Goal: Task Accomplishment & Management: Manage account settings

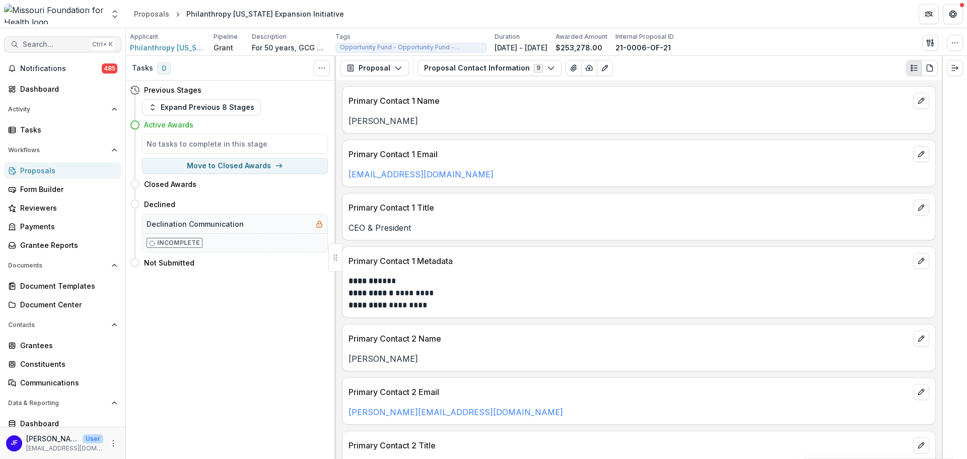
click at [33, 43] on span "Search..." at bounding box center [54, 44] width 63 height 9
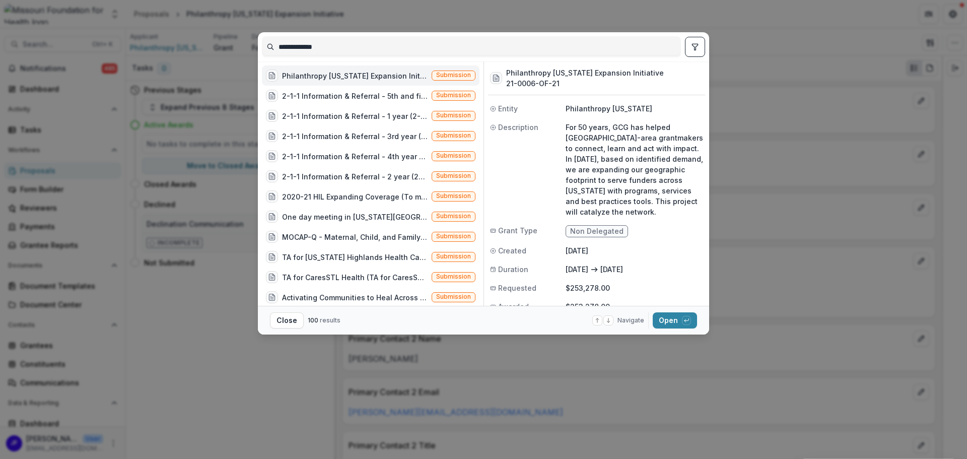
drag, startPoint x: 340, startPoint y: 50, endPoint x: 229, endPoint y: 53, distance: 111.3
click at [232, 51] on div "**********" at bounding box center [483, 229] width 967 height 459
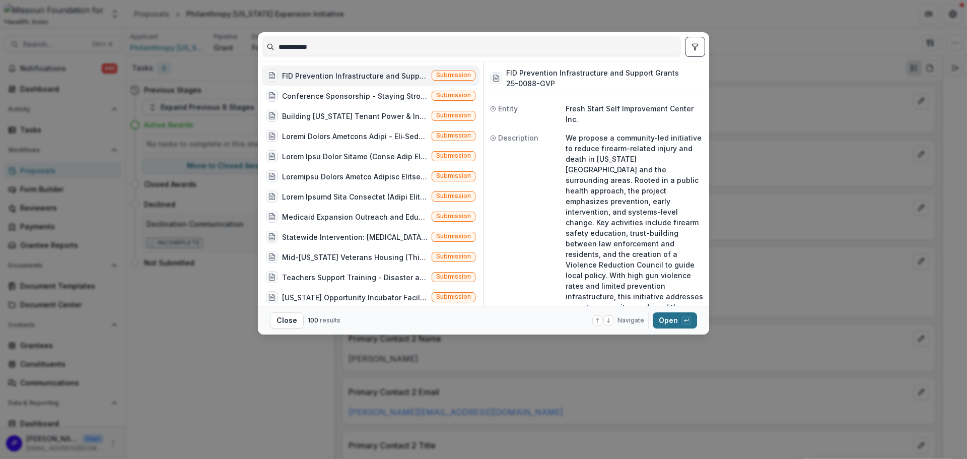
type input "**********"
click at [669, 319] on button "Open with enter key" at bounding box center [675, 320] width 44 height 16
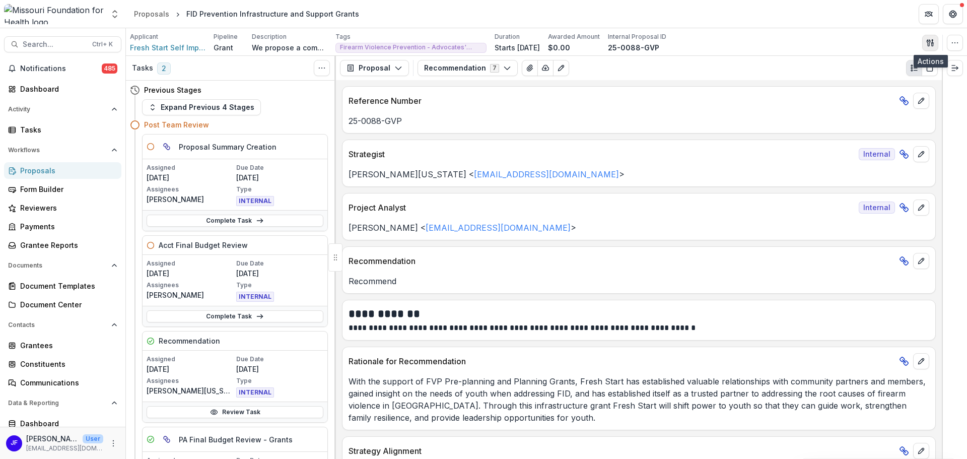
click at [929, 43] on icon "button" at bounding box center [930, 43] width 8 height 8
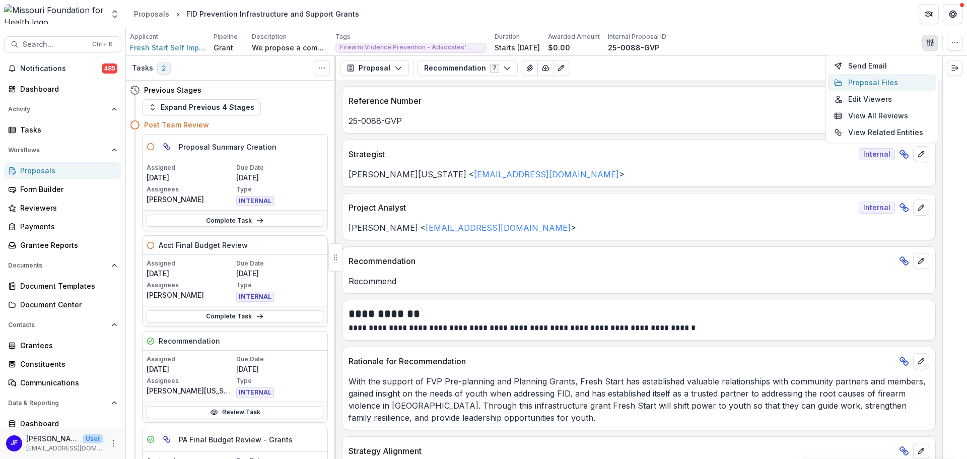
click at [881, 83] on button "Proposal Files" at bounding box center [882, 82] width 108 height 17
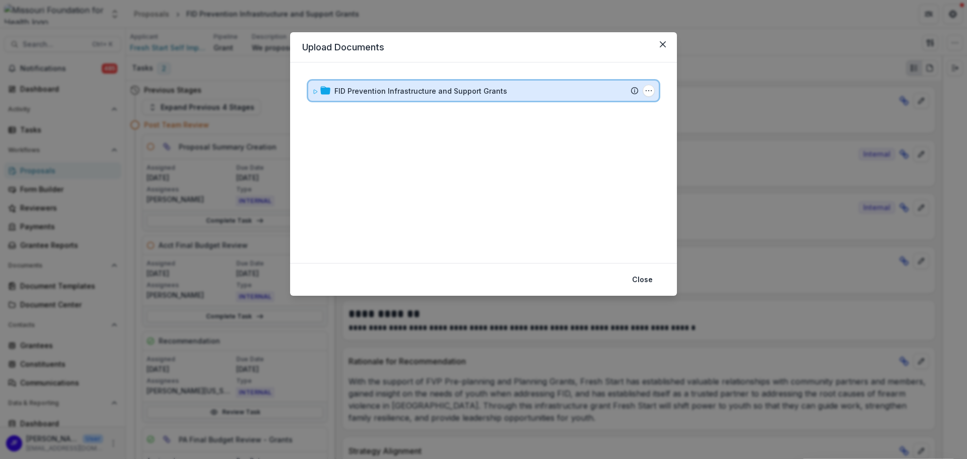
click at [314, 94] on icon at bounding box center [316, 92] width 4 height 4
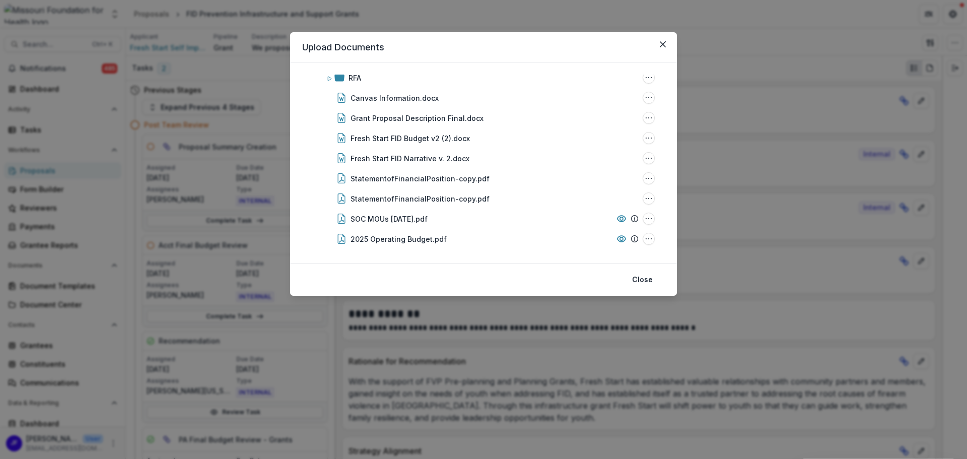
scroll to position [81, 0]
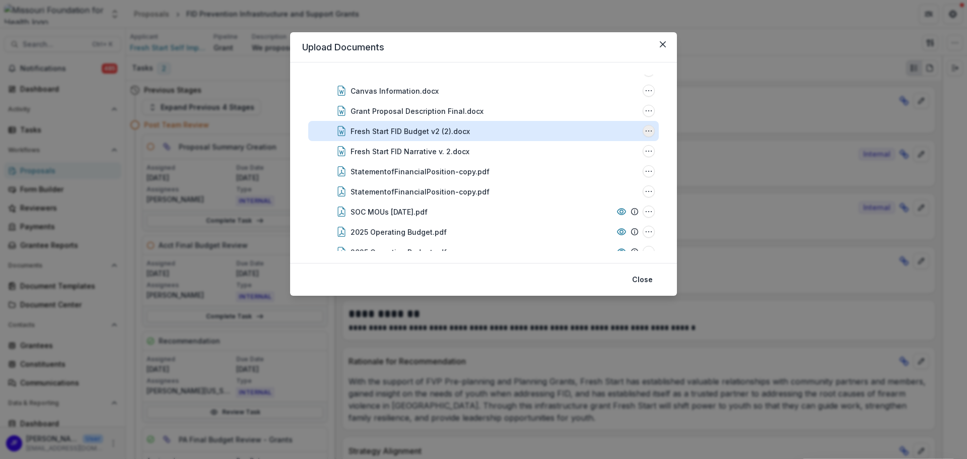
click at [645, 131] on icon "Fresh Start FID Budget v2 (2).docx Options" at bounding box center [649, 131] width 8 height 8
click at [584, 169] on button "Download" at bounding box center [598, 167] width 108 height 17
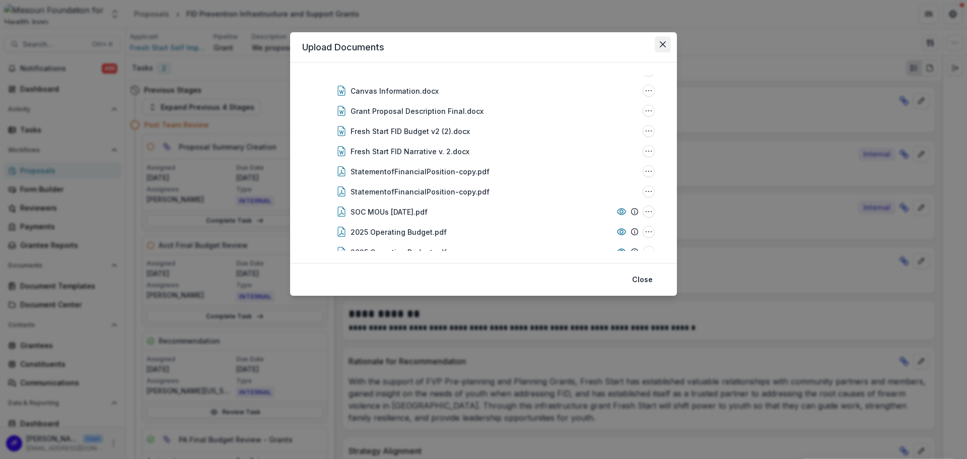
click at [666, 42] on button "Close" at bounding box center [663, 44] width 16 height 16
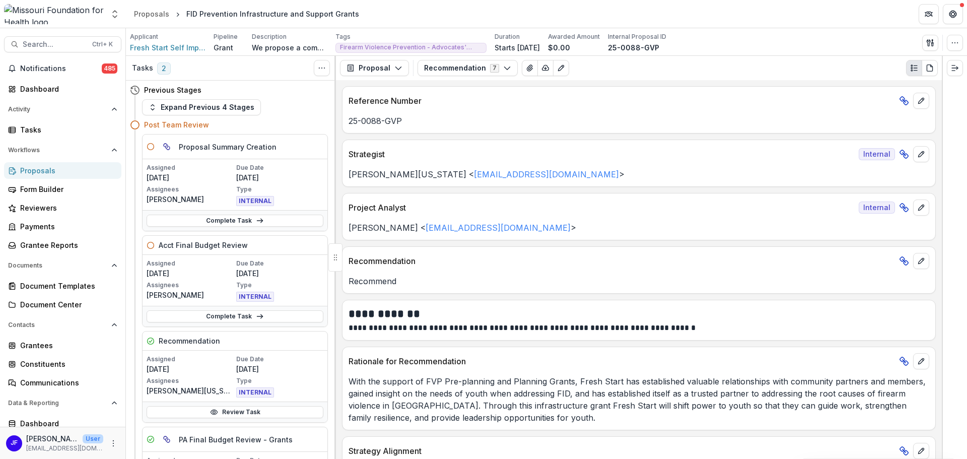
scroll to position [80, 0]
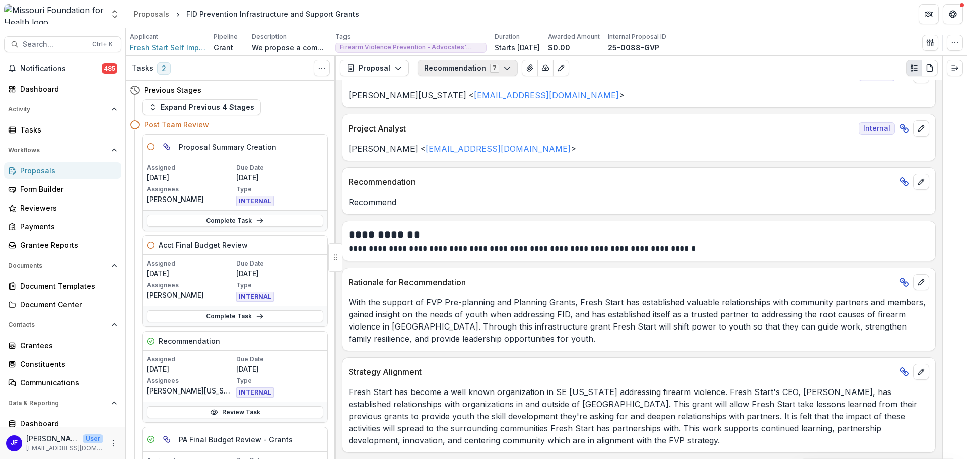
click at [464, 71] on button "Recommendation 7" at bounding box center [467, 68] width 100 height 16
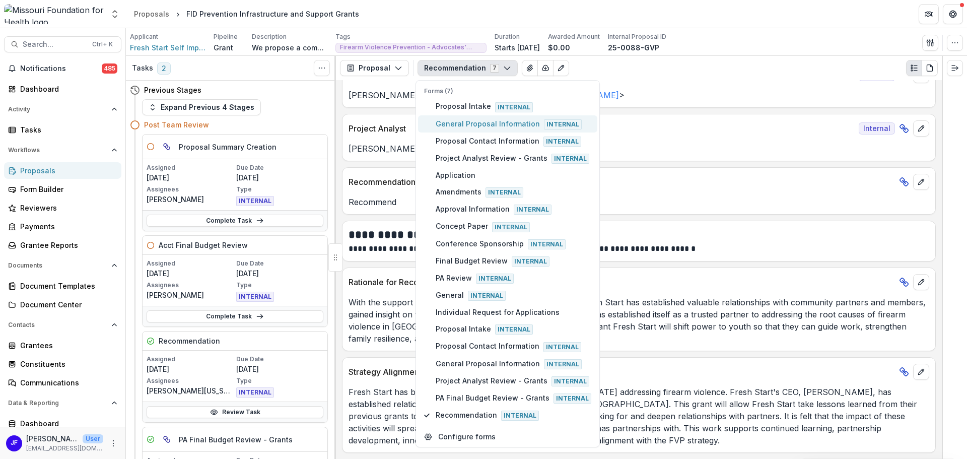
click at [481, 124] on span "General Proposal Information Internal" at bounding box center [514, 123] width 156 height 11
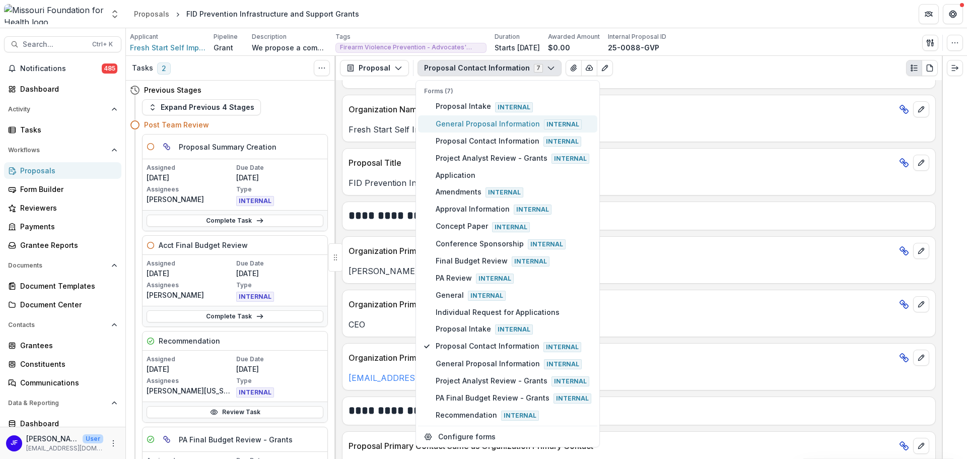
scroll to position [95, 0]
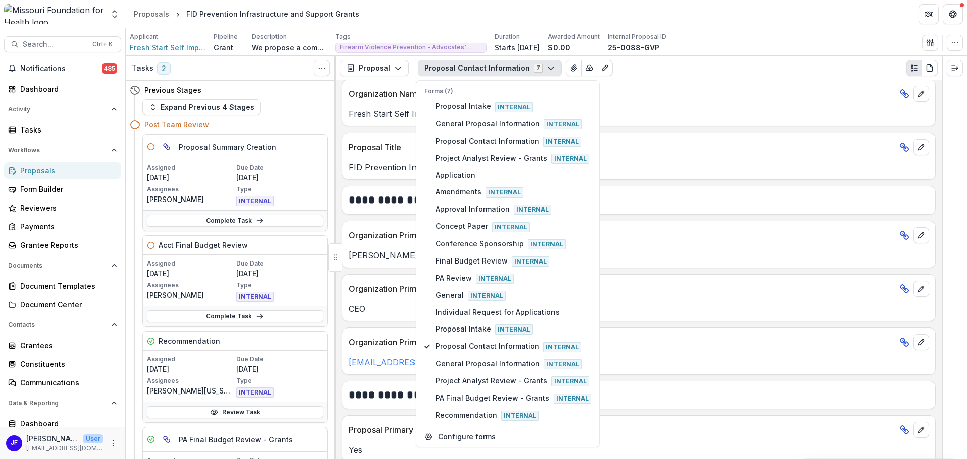
click at [965, 191] on div at bounding box center [954, 257] width 25 height 403
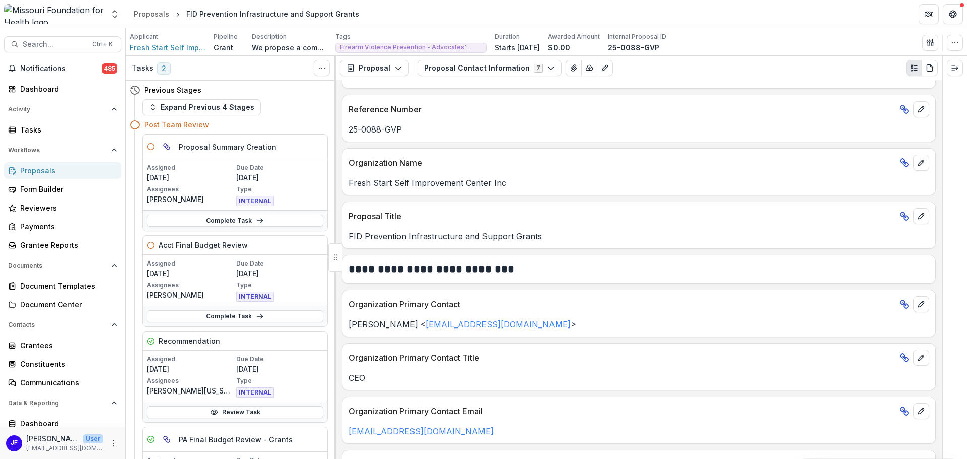
scroll to position [0, 0]
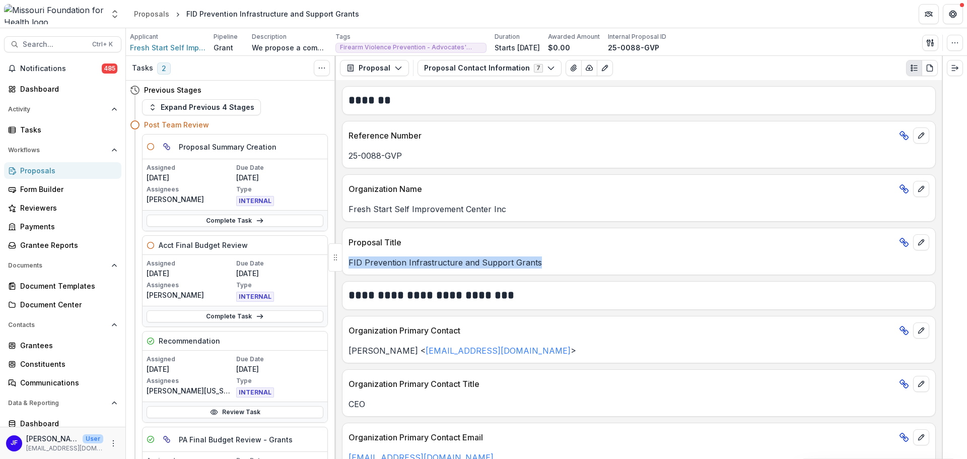
drag, startPoint x: 537, startPoint y: 263, endPoint x: 348, endPoint y: 265, distance: 188.8
click at [348, 265] on div "FID Prevention Infrastructure and Support Grants" at bounding box center [638, 262] width 593 height 12
copy p "FID Prevention Infrastructure and Support Grants"
drag, startPoint x: 409, startPoint y: 157, endPoint x: 347, endPoint y: 158, distance: 61.4
click at [347, 158] on div "25-0088-GVP" at bounding box center [638, 156] width 593 height 12
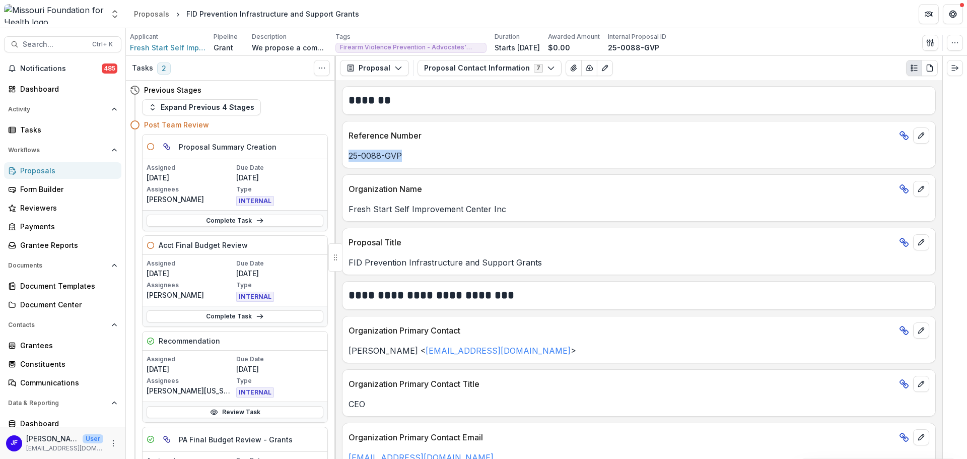
copy p "25-0088-GVP"
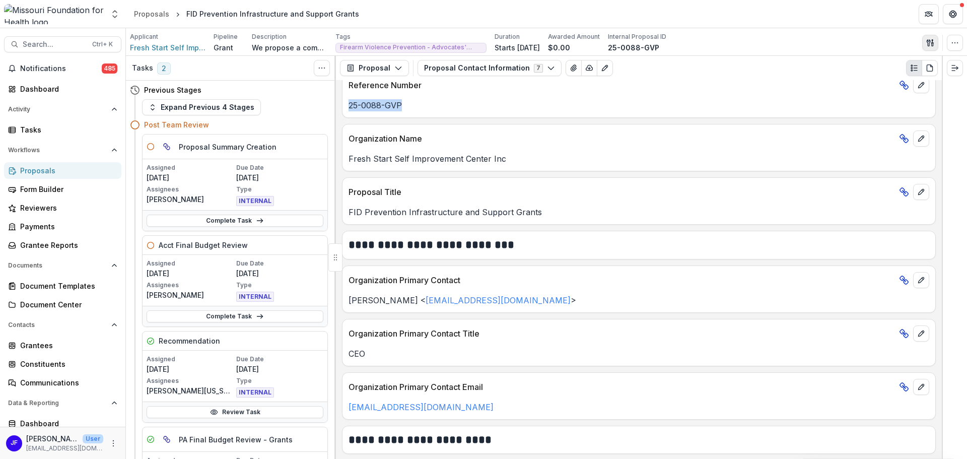
click at [929, 43] on icon "button" at bounding box center [929, 42] width 4 height 7
click at [881, 85] on button "Proposal Files" at bounding box center [882, 82] width 108 height 17
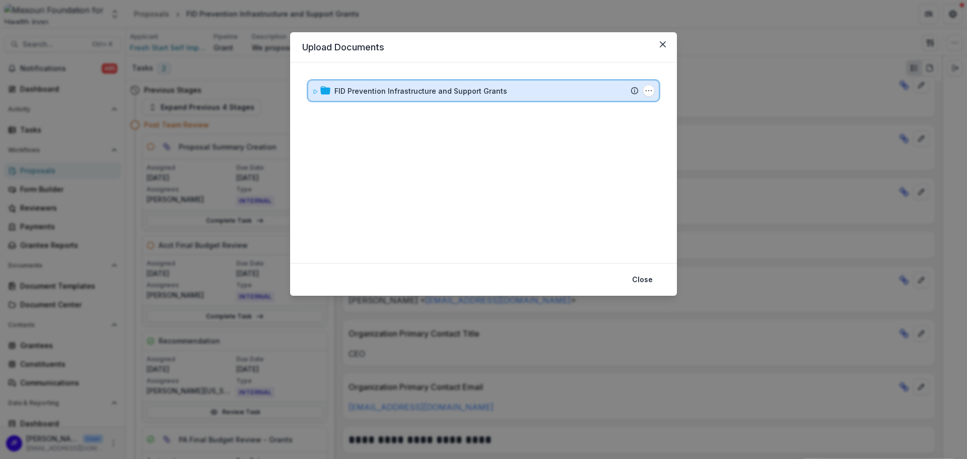
click at [313, 91] on icon at bounding box center [315, 92] width 6 height 6
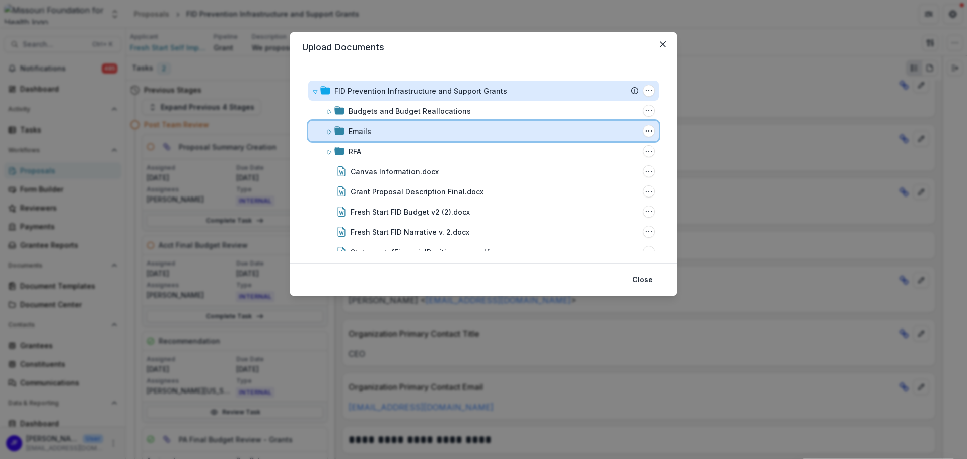
click at [327, 132] on icon at bounding box center [329, 132] width 6 height 6
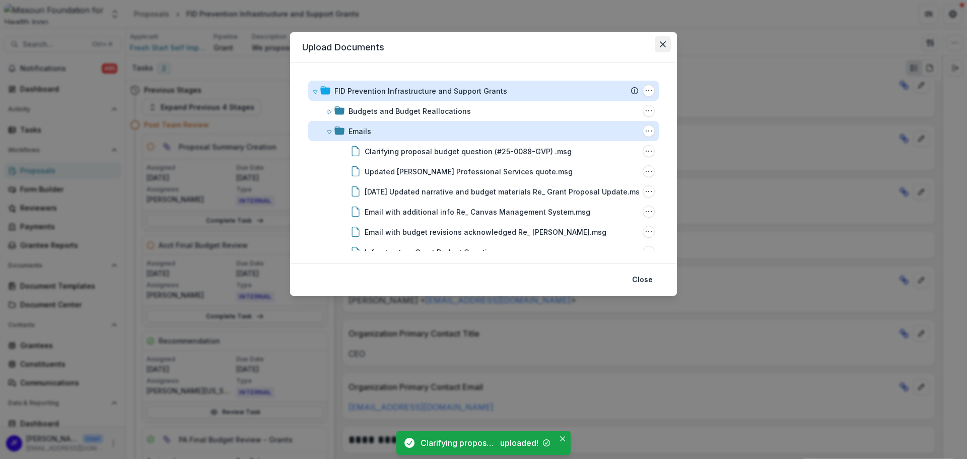
click at [664, 40] on button "Close" at bounding box center [663, 44] width 16 height 16
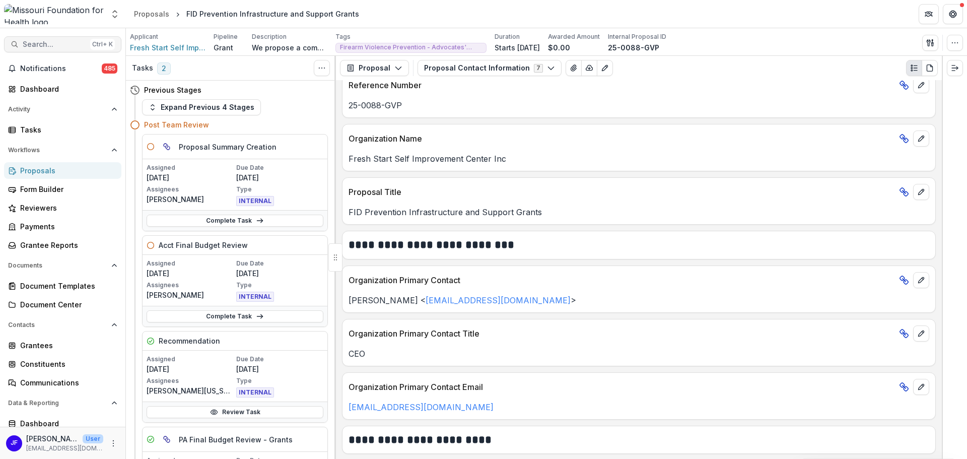
click at [58, 42] on span "Search..." at bounding box center [54, 44] width 63 height 9
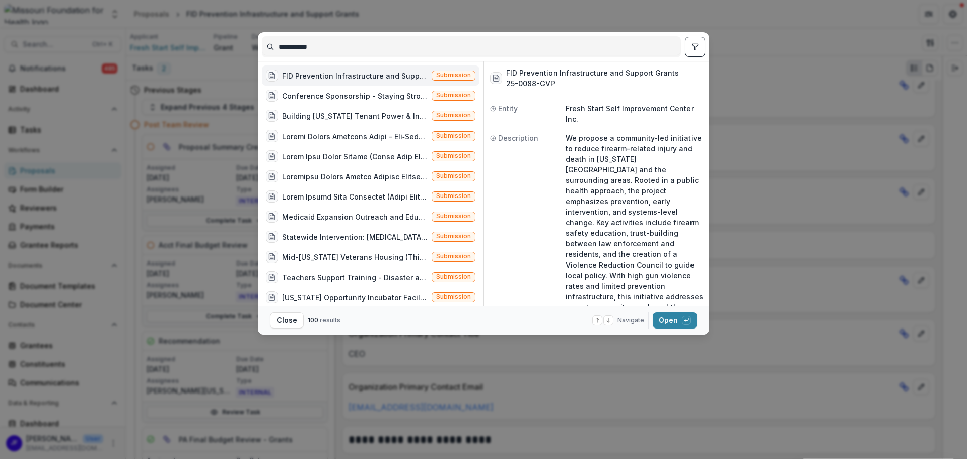
drag, startPoint x: 331, startPoint y: 46, endPoint x: 233, endPoint y: 50, distance: 98.3
click at [233, 50] on div "**********" at bounding box center [483, 229] width 967 height 459
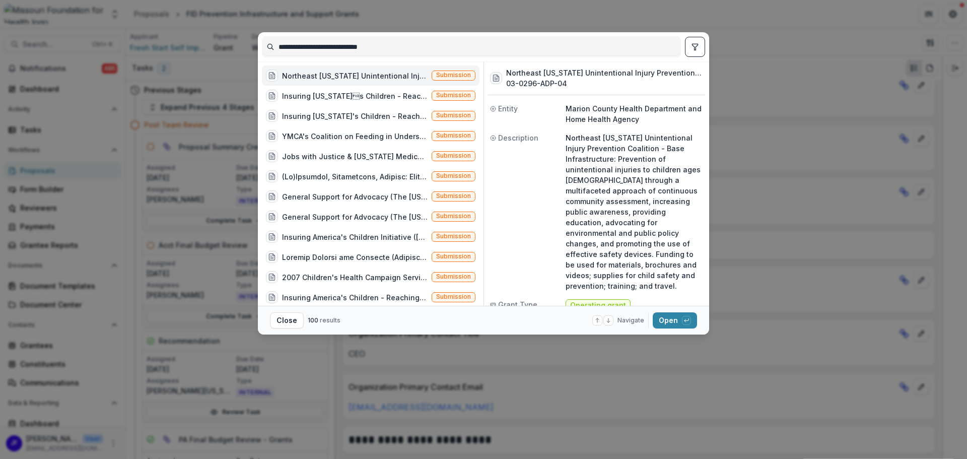
type input "**********"
click at [690, 50] on button "toggle filters" at bounding box center [695, 47] width 20 height 20
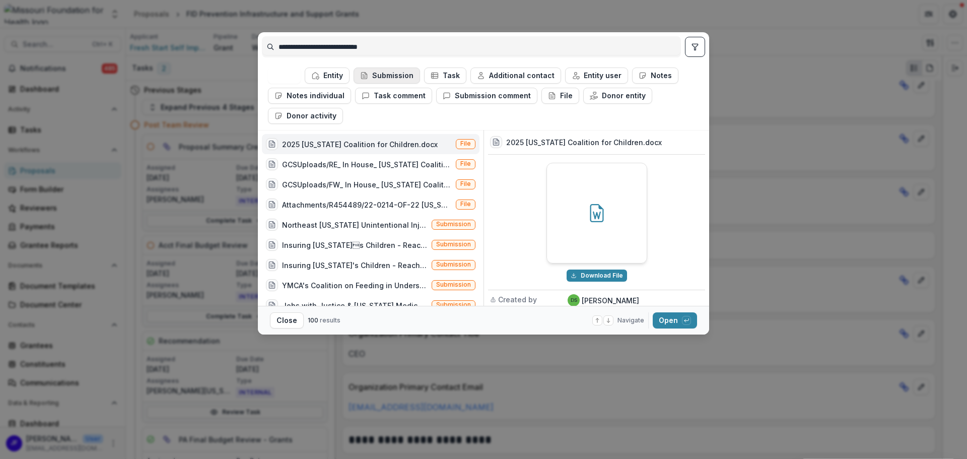
click at [385, 82] on button "Submission" at bounding box center [387, 75] width 66 height 16
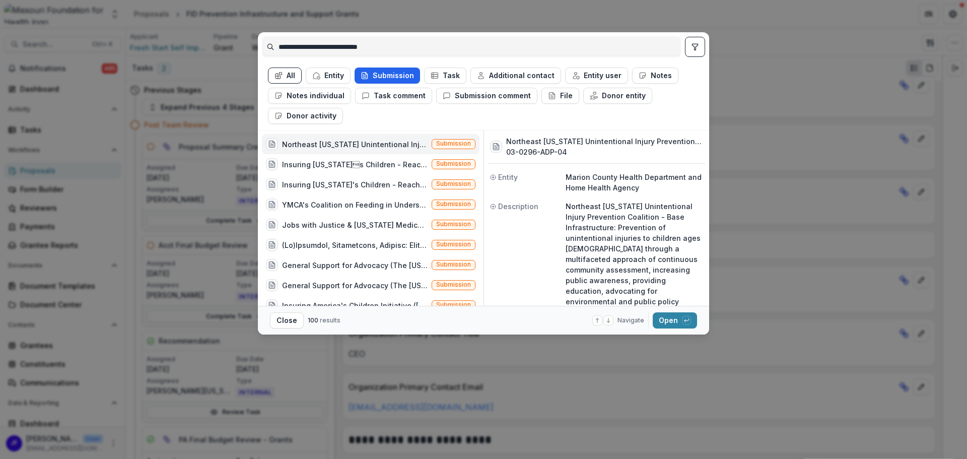
click at [369, 74] on icon "button" at bounding box center [365, 76] width 8 height 8
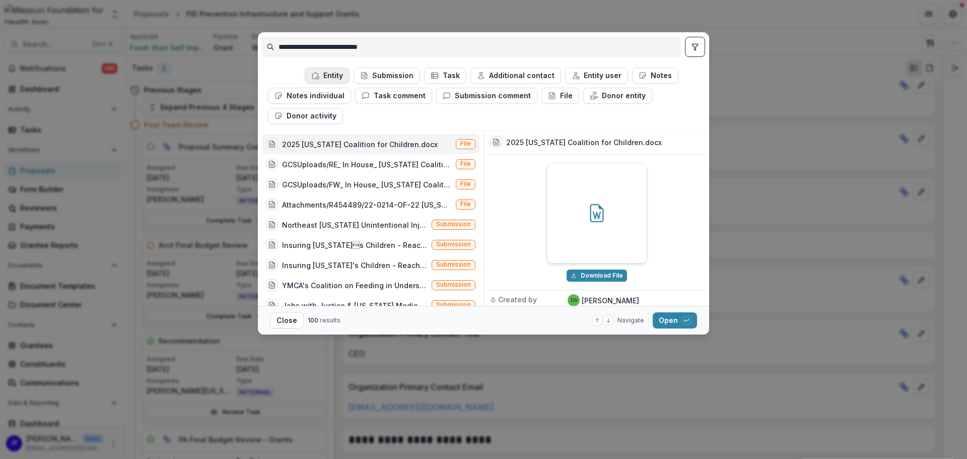
click at [317, 75] on icon "button" at bounding box center [315, 76] width 8 height 8
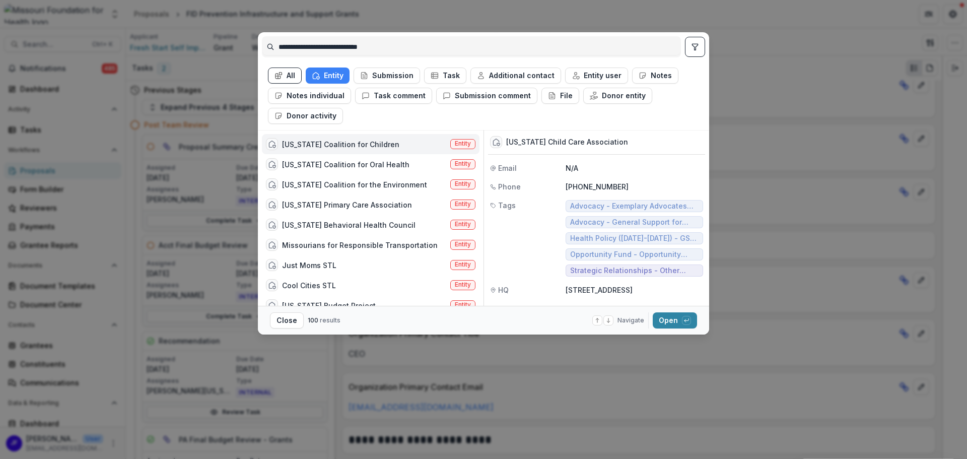
click at [370, 139] on div "[US_STATE] Coalition for Children" at bounding box center [340, 144] width 117 height 11
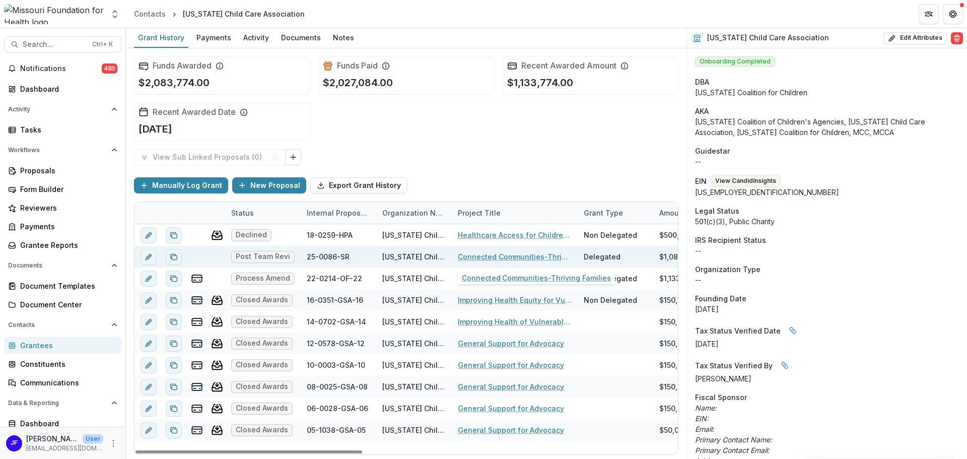
click at [478, 257] on link "Connected Communities-Thriving Families" at bounding box center [515, 256] width 114 height 11
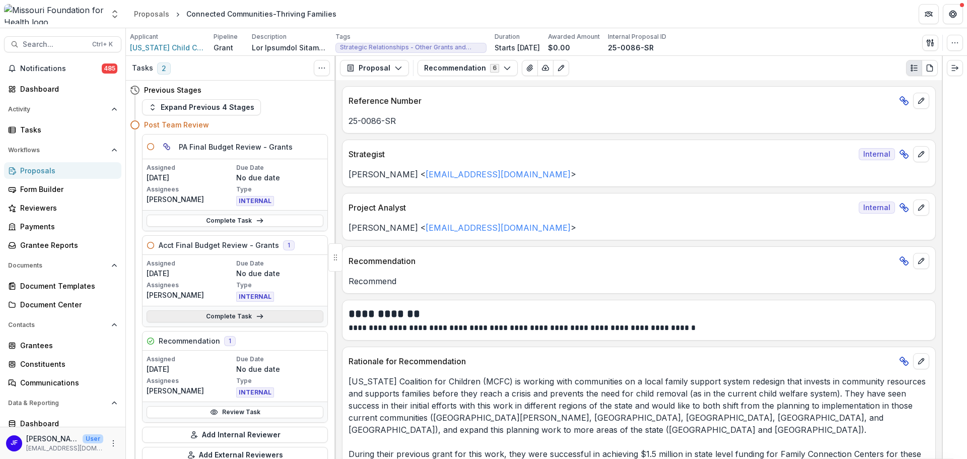
click at [226, 315] on link "Complete Task" at bounding box center [235, 316] width 177 height 12
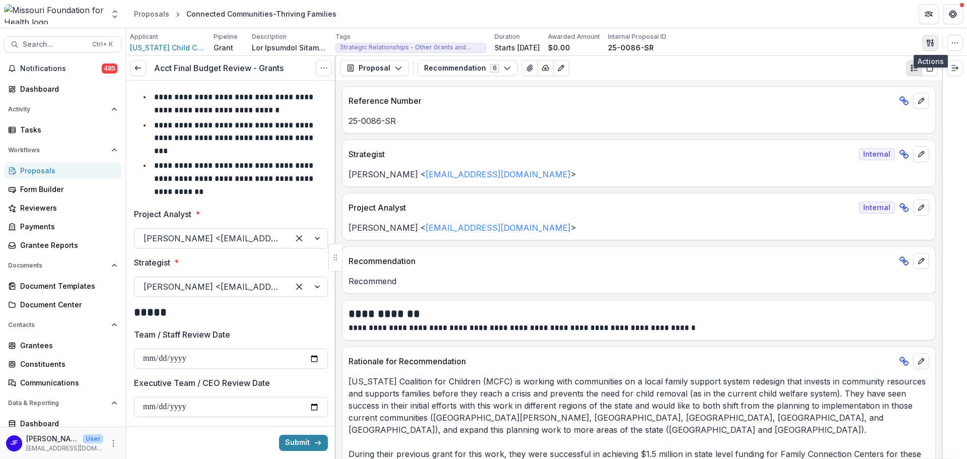
click at [926, 41] on button "button" at bounding box center [930, 43] width 16 height 16
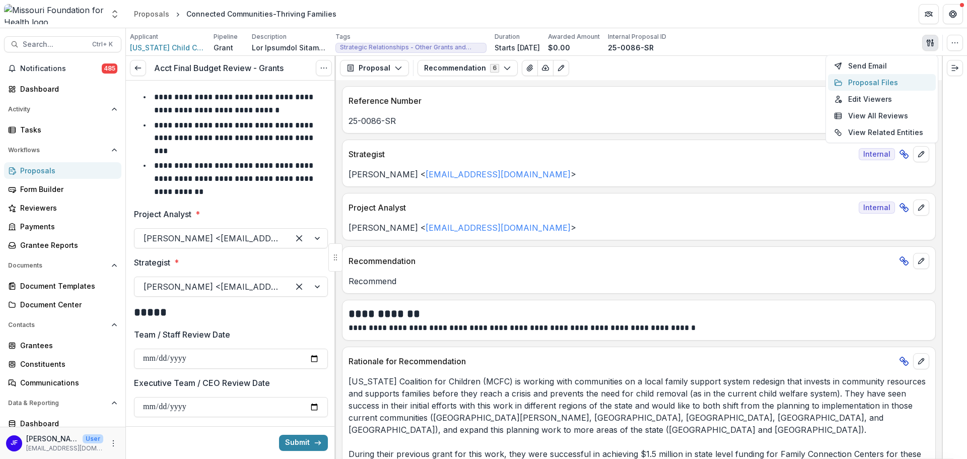
click at [879, 76] on button "Proposal Files" at bounding box center [882, 82] width 108 height 17
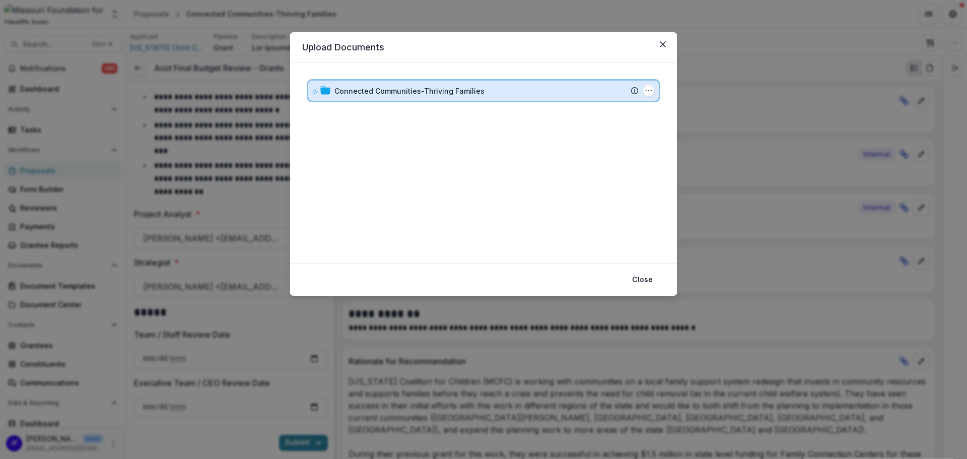
click at [317, 91] on icon at bounding box center [315, 92] width 6 height 6
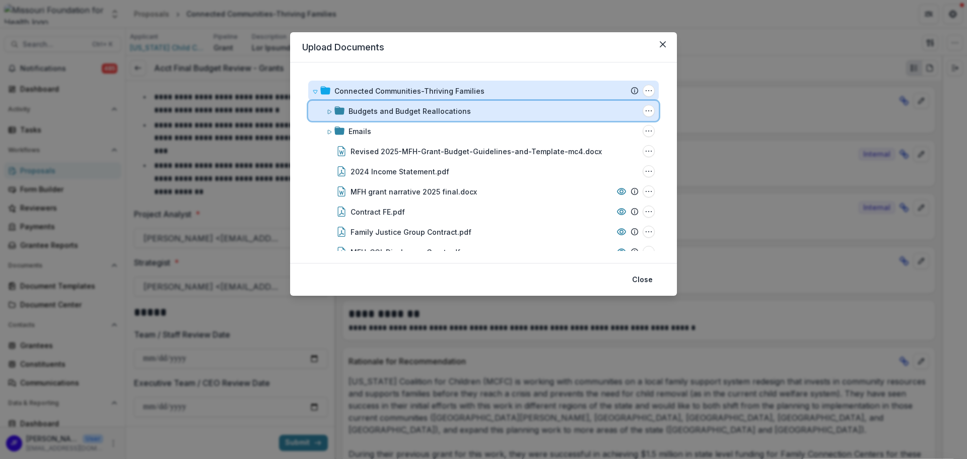
click at [328, 111] on icon at bounding box center [330, 112] width 4 height 4
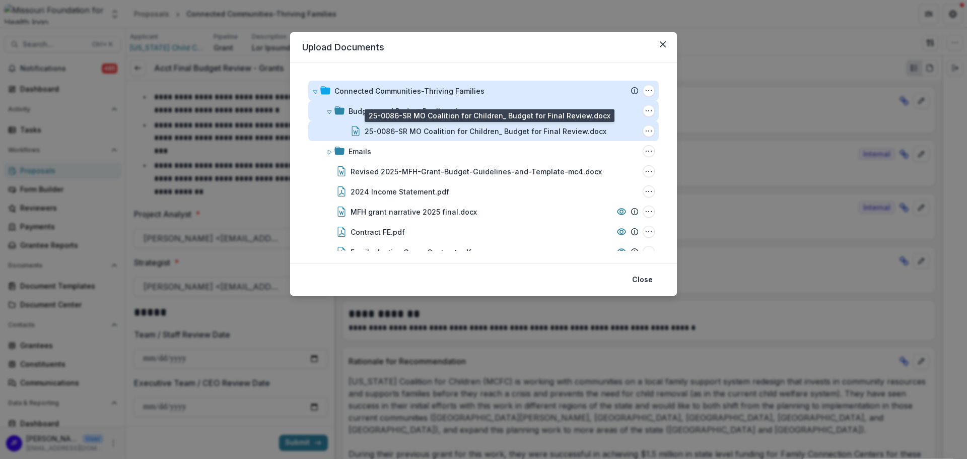
click at [478, 132] on div "25-0086-SR MO Coalition for Children_ Budget for Final Review.docx" at bounding box center [486, 131] width 242 height 11
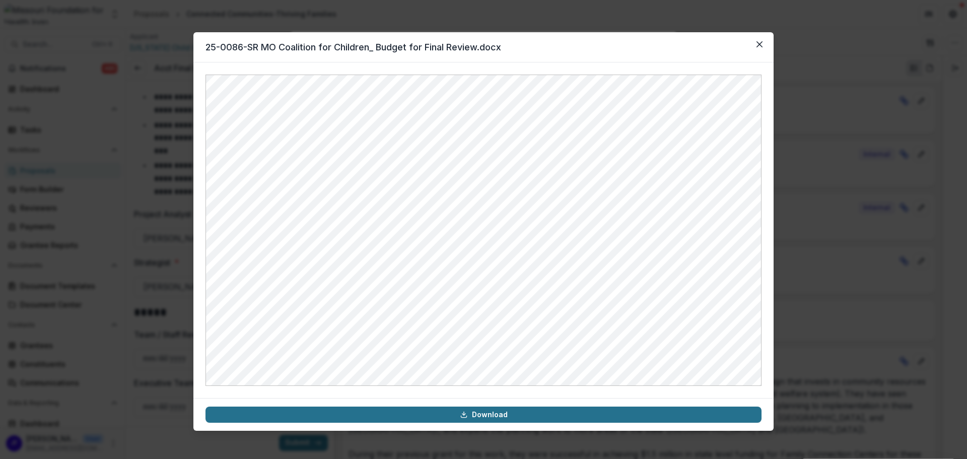
click at [576, 415] on link "Download" at bounding box center [483, 414] width 556 height 16
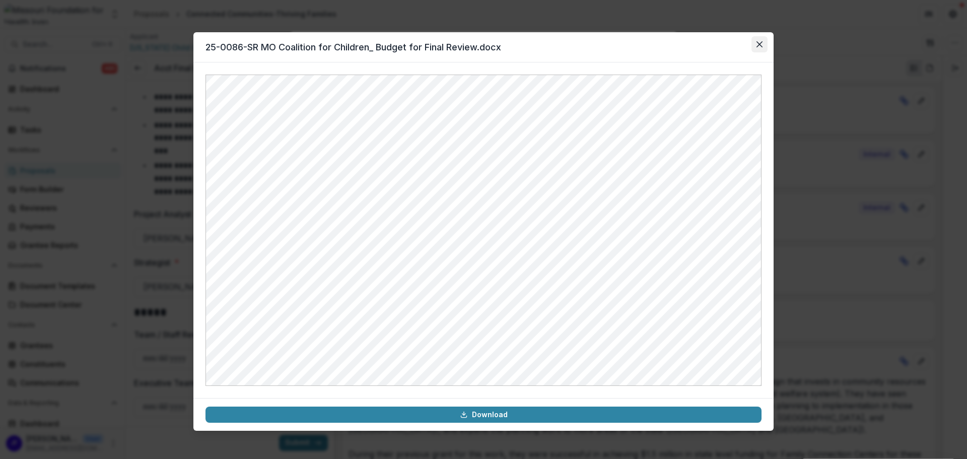
click at [757, 42] on icon "Close" at bounding box center [759, 44] width 6 height 6
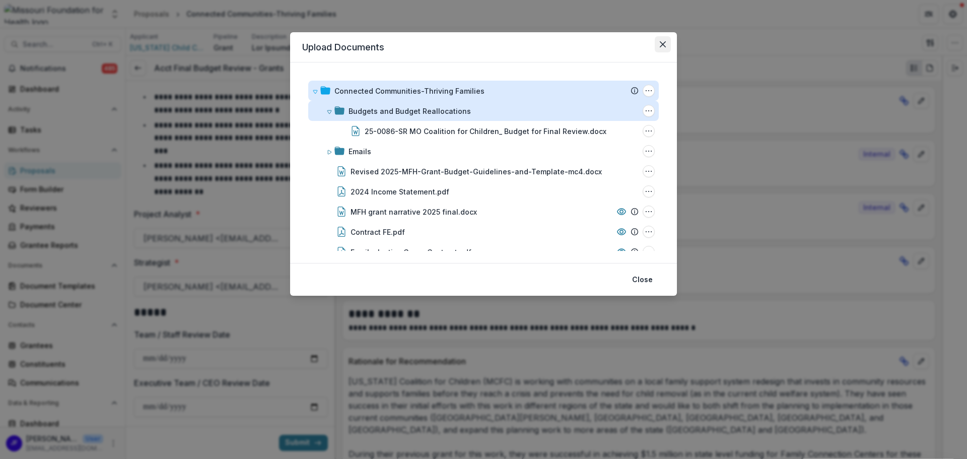
click at [664, 43] on icon "Close" at bounding box center [663, 44] width 6 height 6
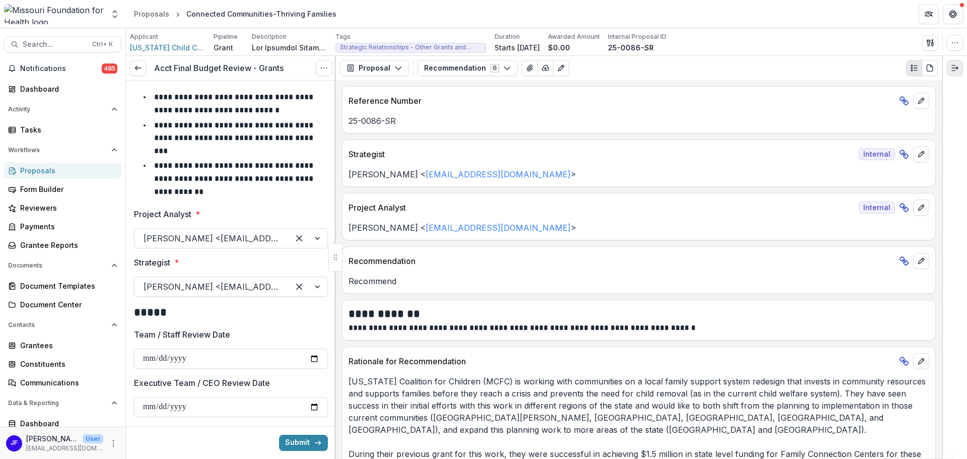
click at [956, 68] on line "Expand right" at bounding box center [955, 68] width 6 height 0
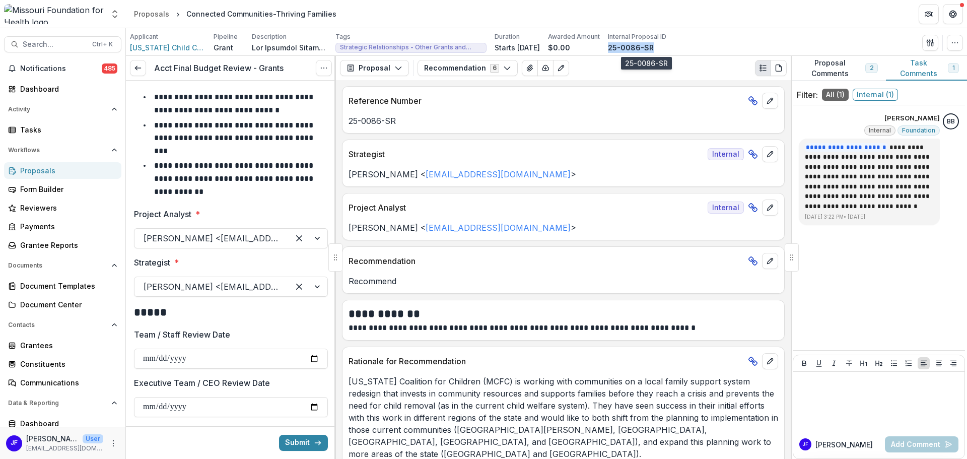
drag, startPoint x: 669, startPoint y: 46, endPoint x: 624, endPoint y: 47, distance: 44.8
click at [624, 47] on div "25-0086-SR" at bounding box center [637, 47] width 58 height 11
copy p "25-0086-SR"
click at [67, 47] on span "Search..." at bounding box center [54, 44] width 63 height 9
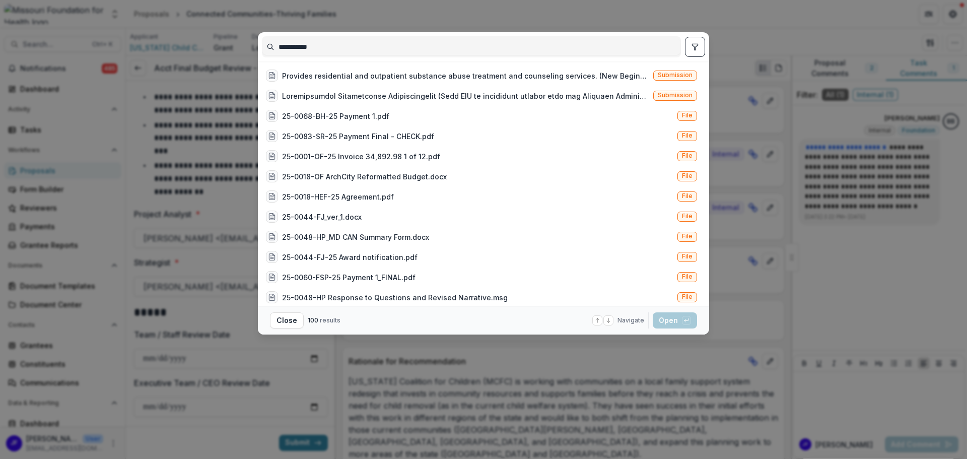
type input "**********"
click at [690, 43] on button "toggle filters" at bounding box center [695, 47] width 20 height 20
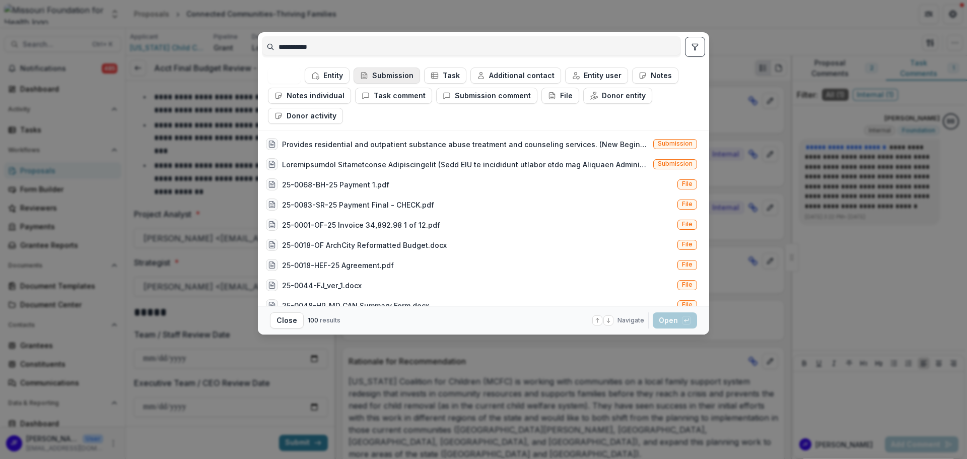
click at [361, 75] on icon "button" at bounding box center [364, 76] width 8 height 8
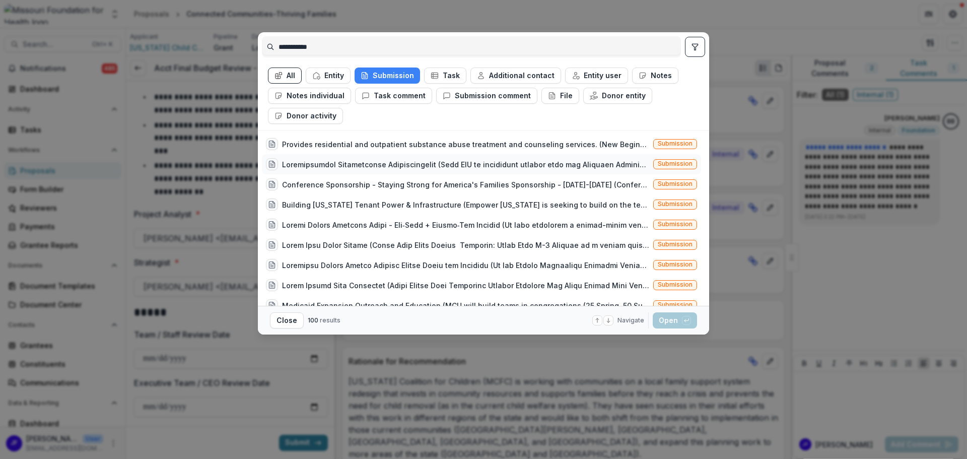
click at [406, 164] on div at bounding box center [465, 164] width 367 height 11
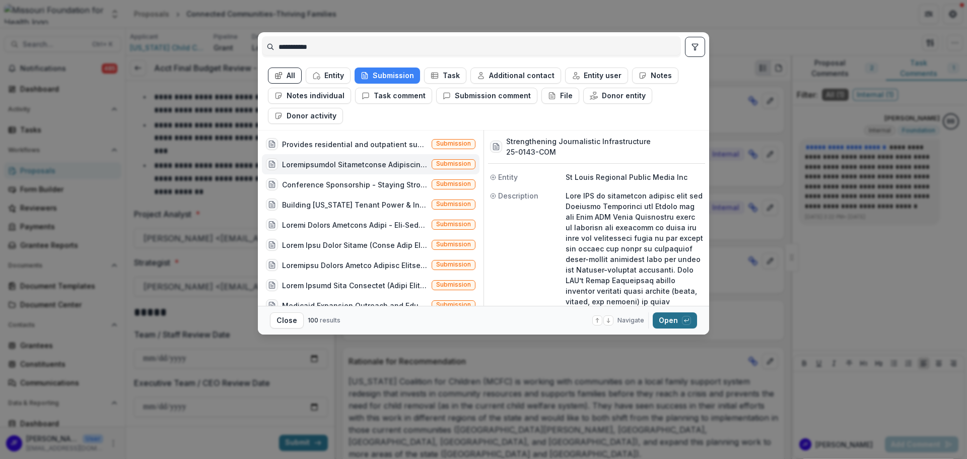
click at [668, 319] on button "Open with enter key" at bounding box center [675, 320] width 44 height 16
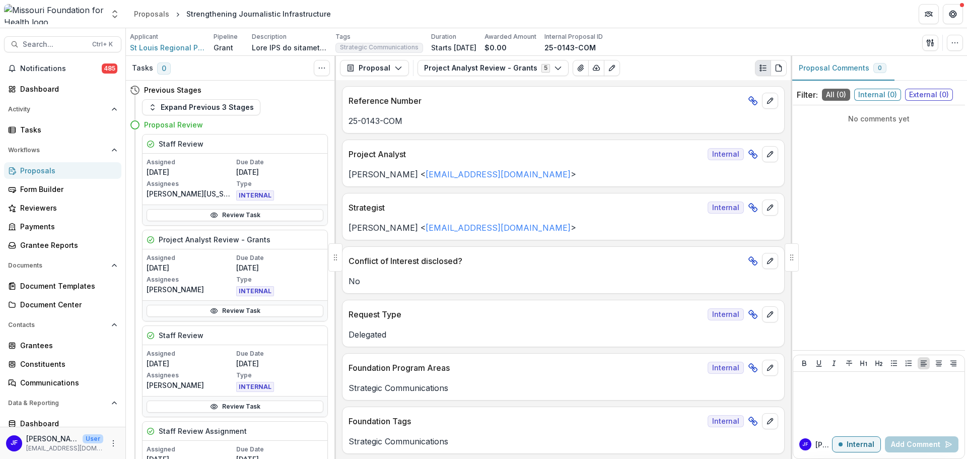
scroll to position [50, 0]
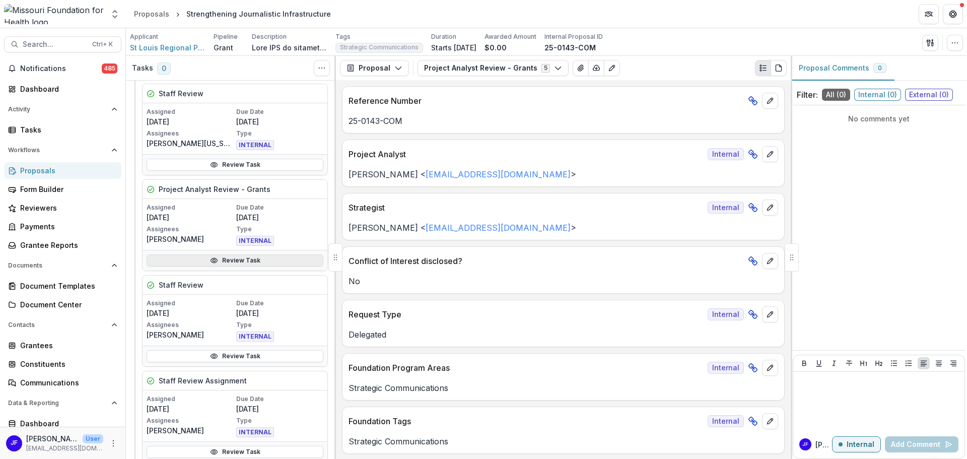
click at [234, 261] on link "Review Task" at bounding box center [235, 260] width 177 height 12
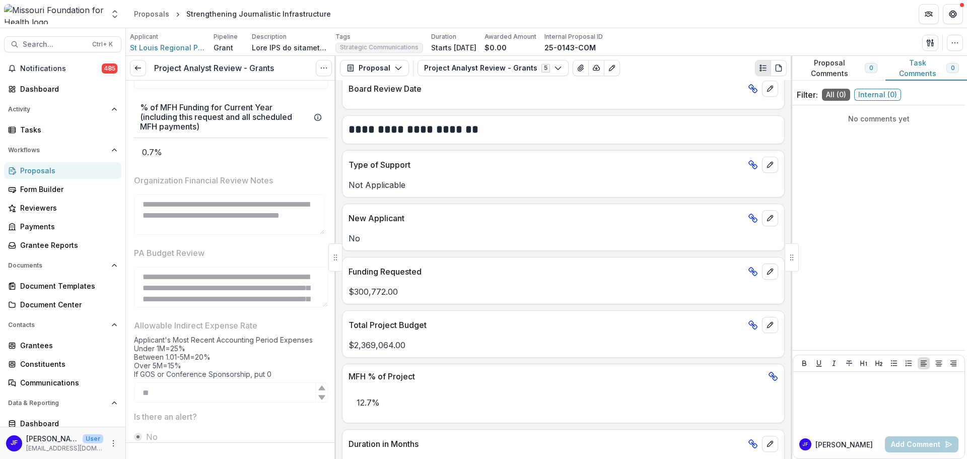
scroll to position [225, 0]
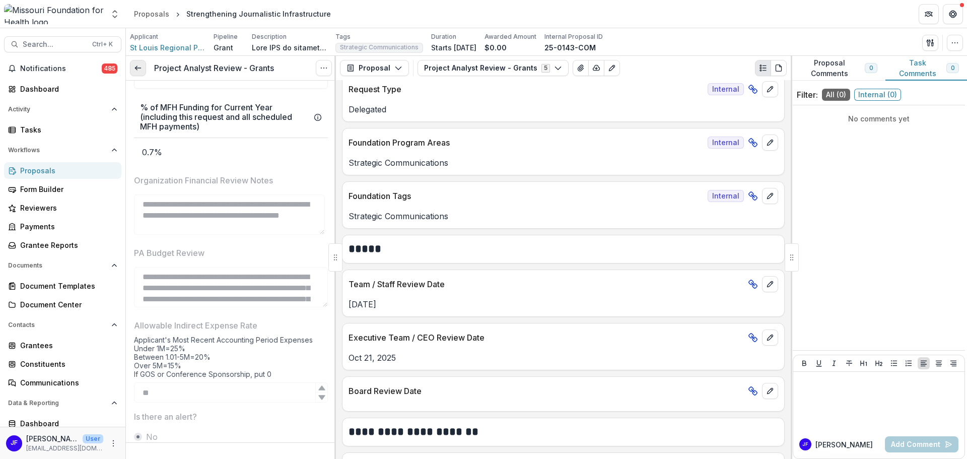
click at [136, 66] on icon at bounding box center [138, 68] width 8 height 8
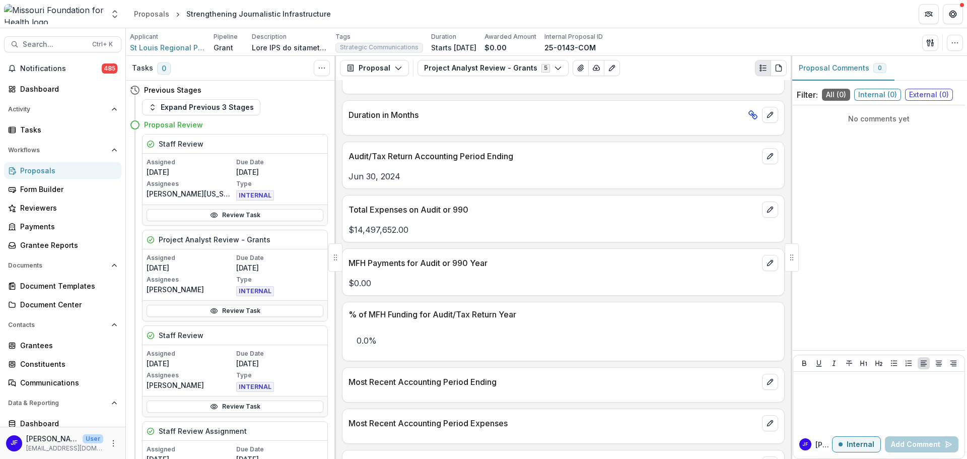
scroll to position [1108, 0]
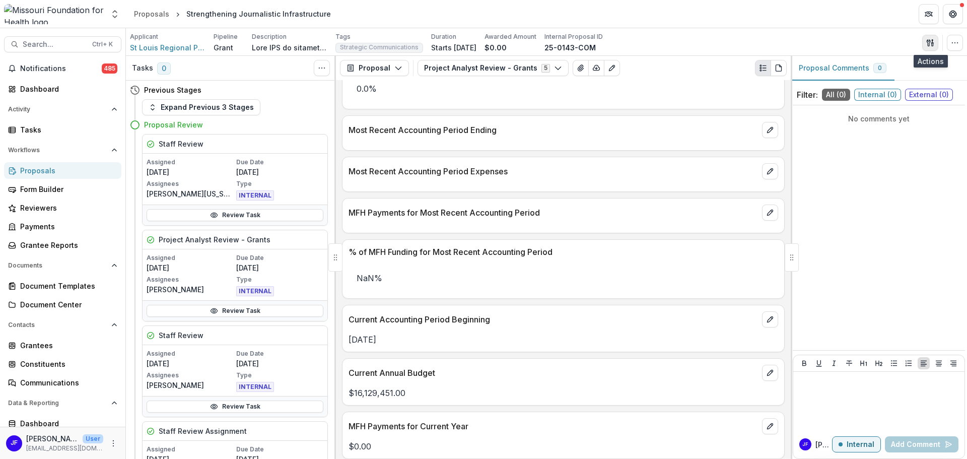
click at [930, 41] on icon "button" at bounding box center [930, 43] width 8 height 8
click at [863, 83] on button "Proposal Files" at bounding box center [882, 82] width 108 height 17
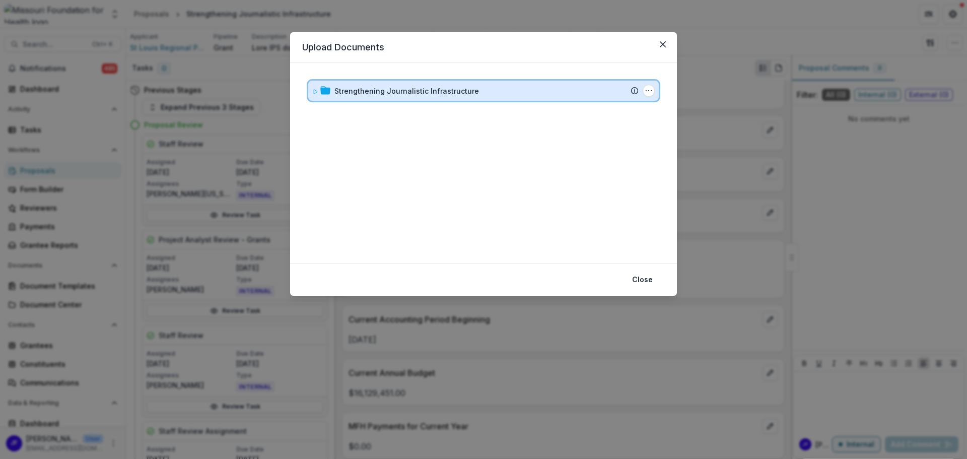
click at [315, 92] on icon at bounding box center [315, 92] width 6 height 6
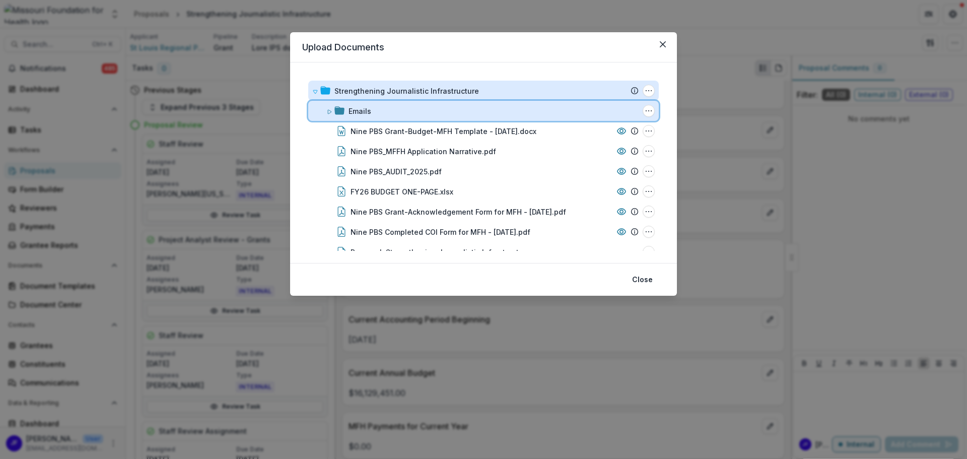
click at [326, 112] on icon at bounding box center [329, 112] width 6 height 6
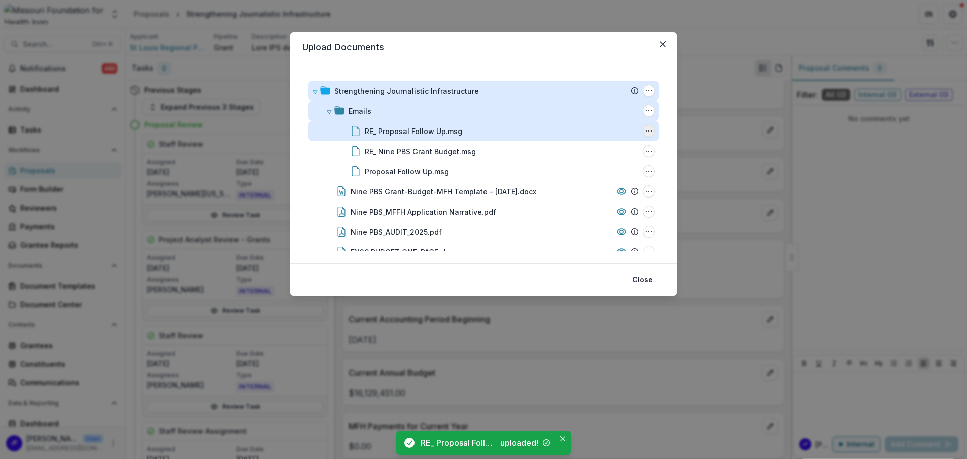
click at [645, 131] on icon "RE_ Proposal Follow Up.msg Options" at bounding box center [649, 131] width 8 height 8
click at [596, 166] on button "Download" at bounding box center [598, 167] width 108 height 17
click at [648, 129] on icon "RE_ Proposal Follow Up.msg Options" at bounding box center [649, 131] width 8 height 8
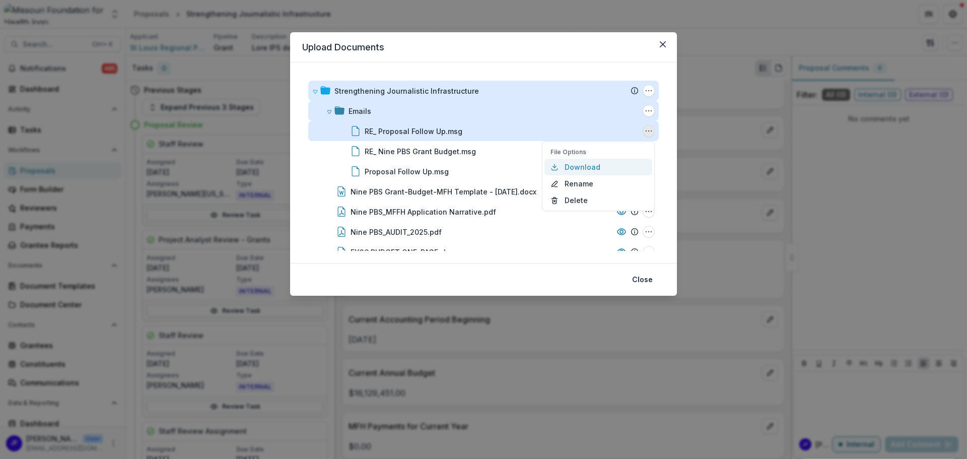
click at [585, 168] on button "Download" at bounding box center [598, 167] width 108 height 17
click at [647, 130] on icon "RE_ Proposal Follow Up.msg Options" at bounding box center [649, 131] width 8 height 8
click at [597, 181] on button "Rename" at bounding box center [598, 183] width 108 height 17
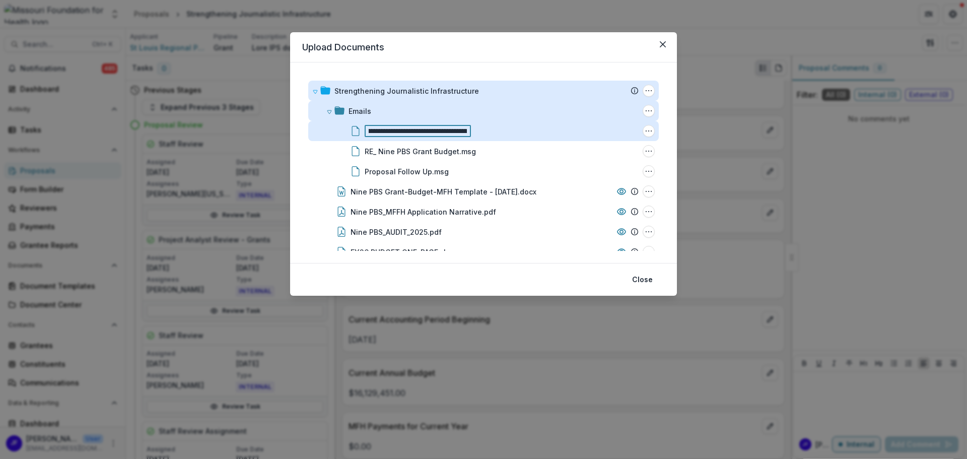
scroll to position [0, 46]
type input "**********"
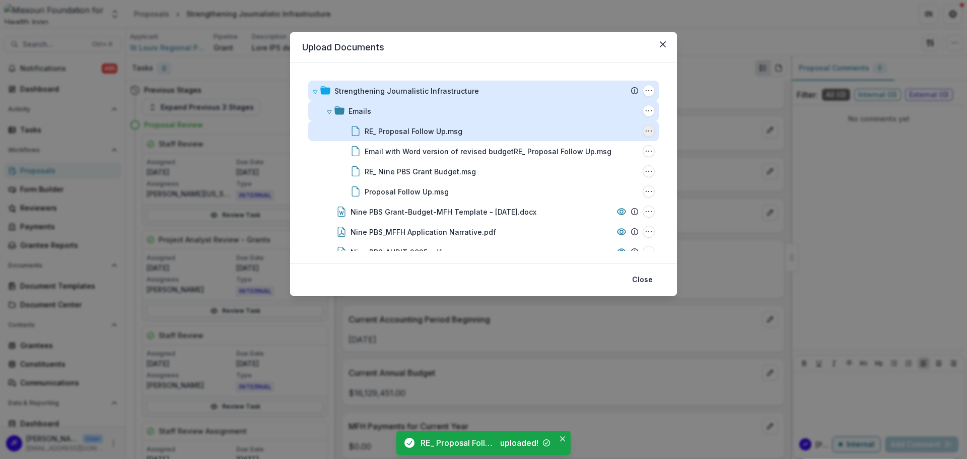
click at [645, 129] on icon "RE_ Proposal Follow Up.msg Options" at bounding box center [649, 131] width 8 height 8
click at [593, 185] on button "Rename" at bounding box center [598, 183] width 108 height 17
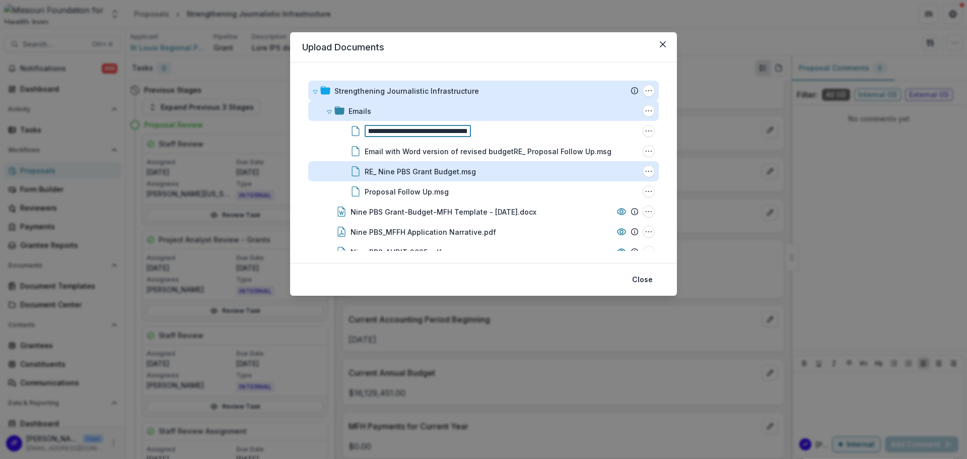
scroll to position [0, 34]
type input "**********"
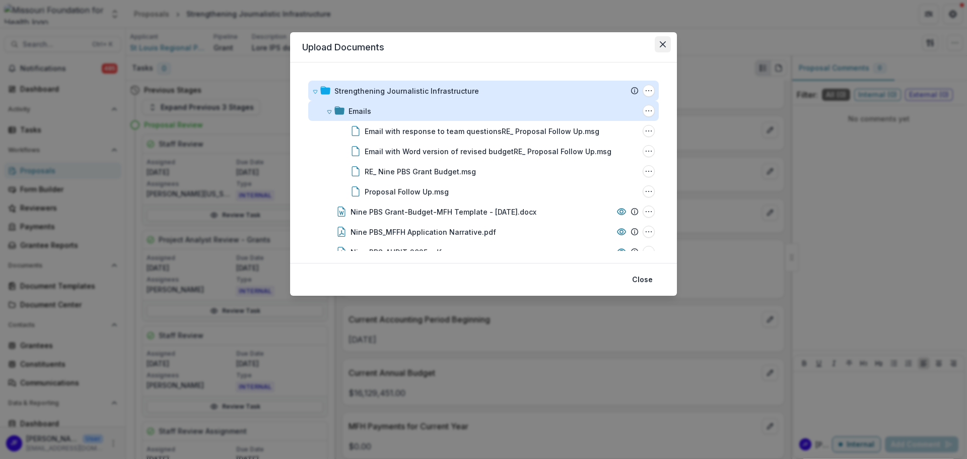
click at [661, 44] on icon "Close" at bounding box center [663, 44] width 6 height 6
